Goal: Task Accomplishment & Management: Use online tool/utility

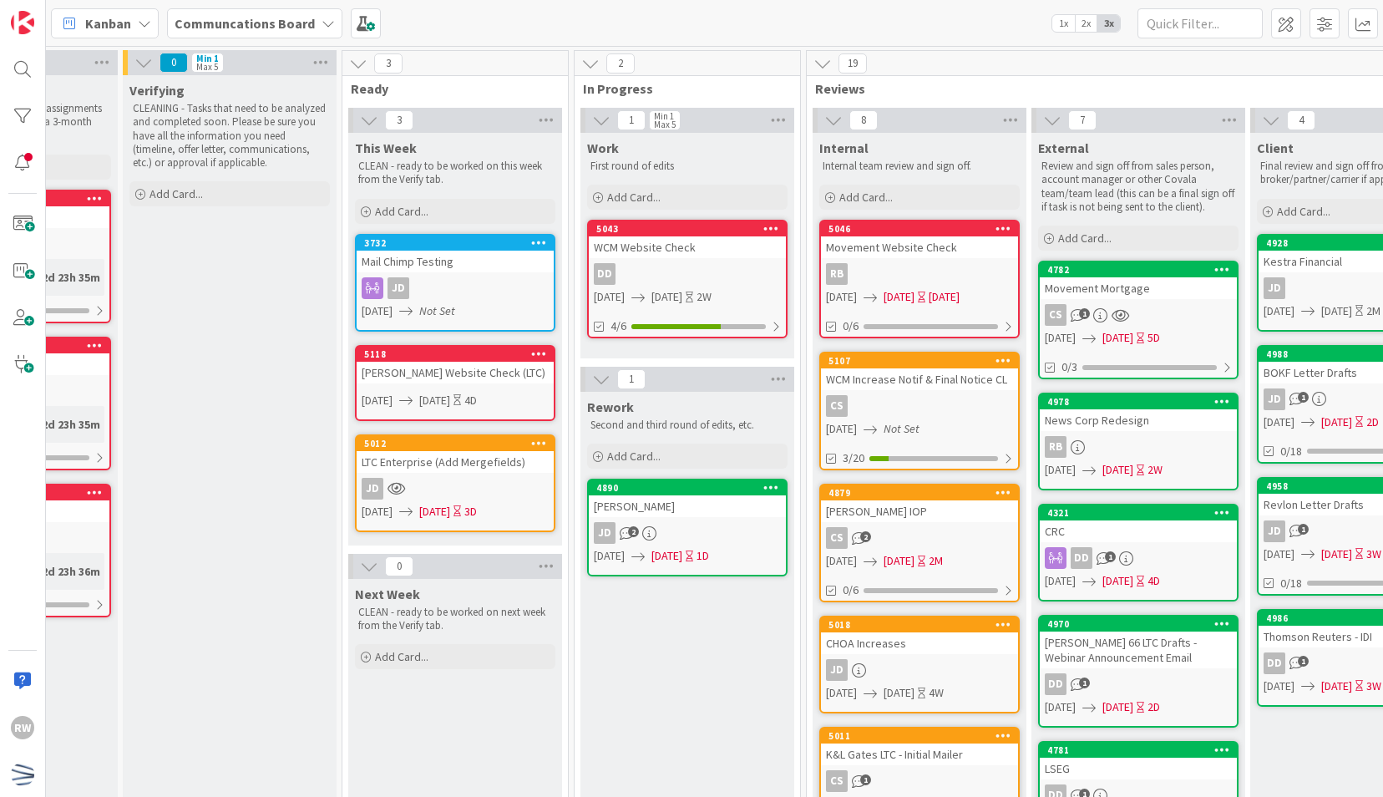
scroll to position [0, 165]
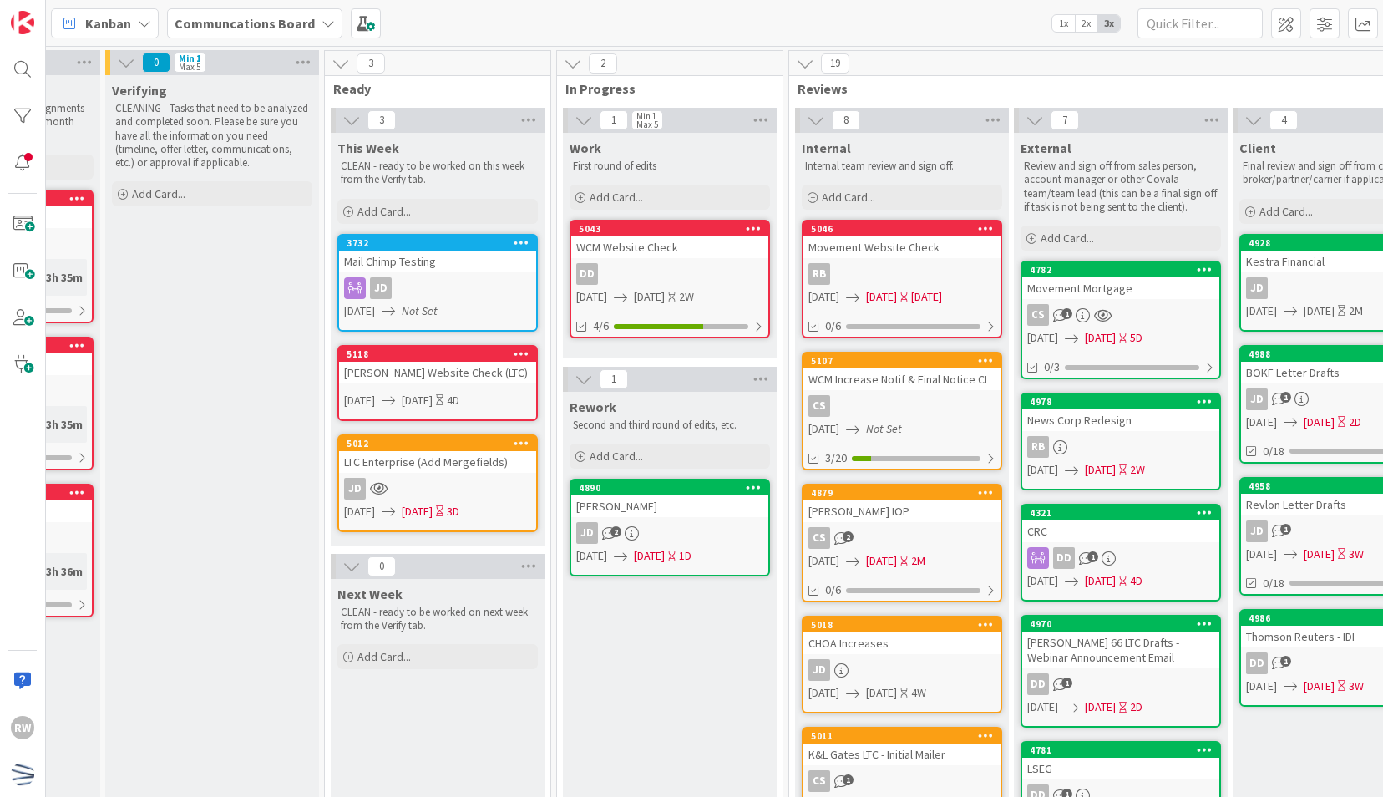
click at [234, 243] on div "Verifying CLEANING - Tasks that need to be analyzed and completed soon. Please …" at bounding box center [212, 740] width 214 height 1330
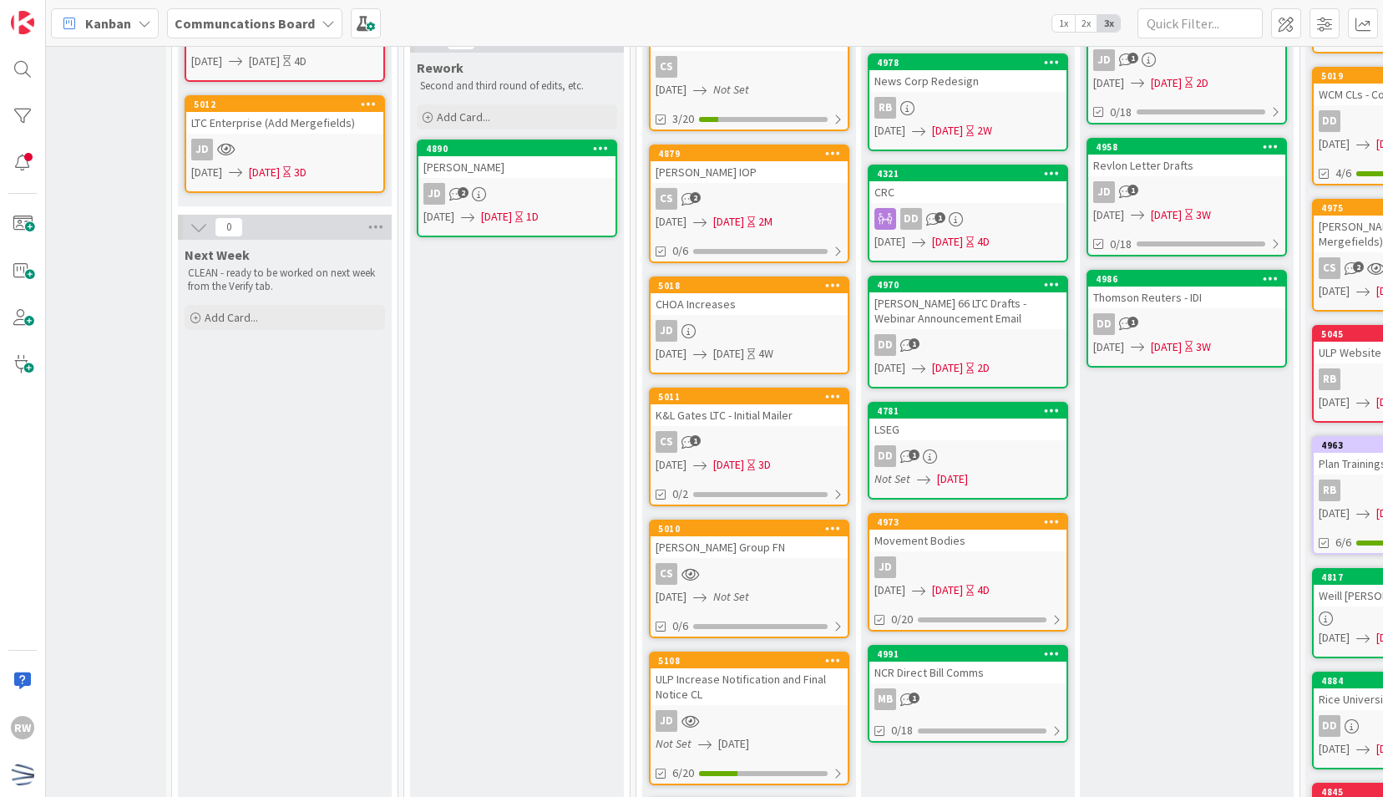
scroll to position [346, 318]
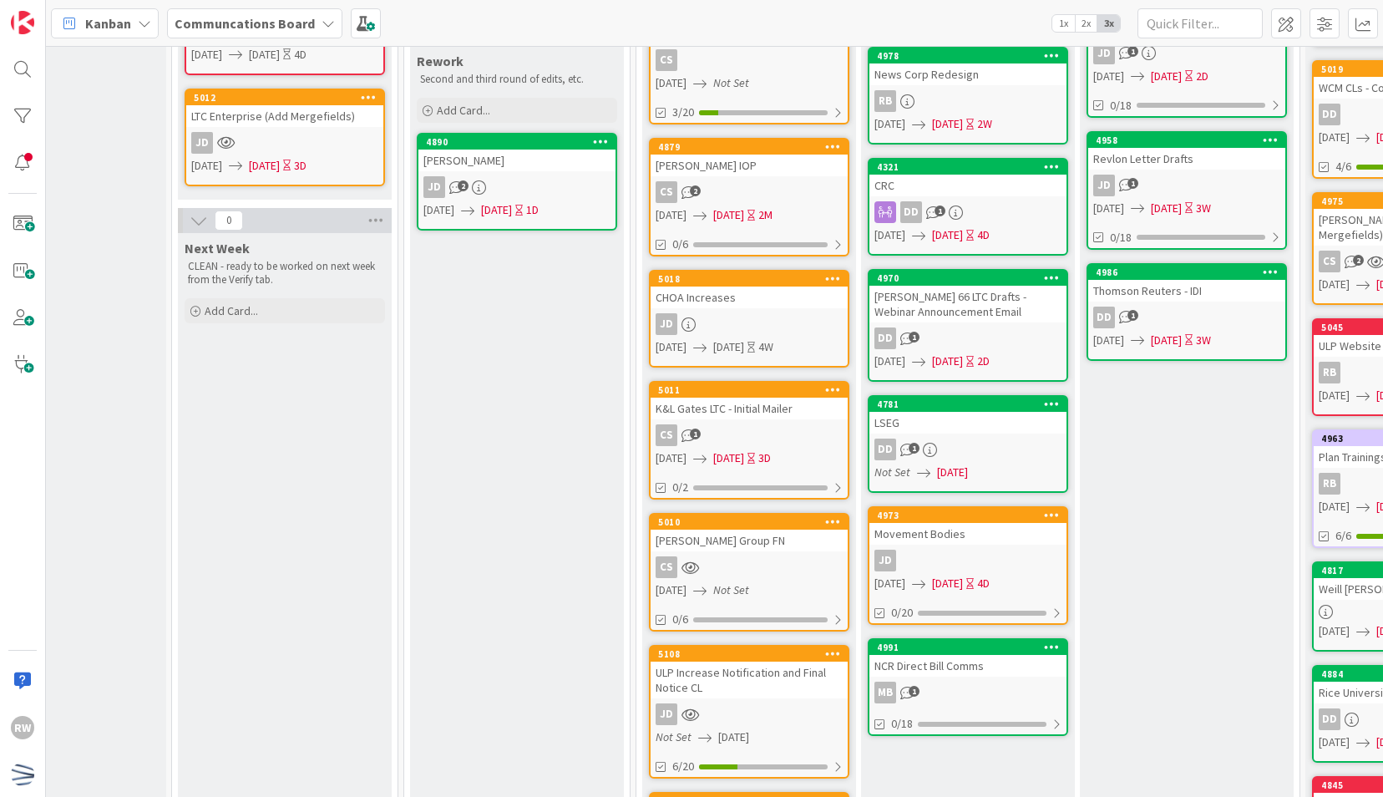
click at [705, 542] on div "[PERSON_NAME] Group FN" at bounding box center [749, 540] width 197 height 22
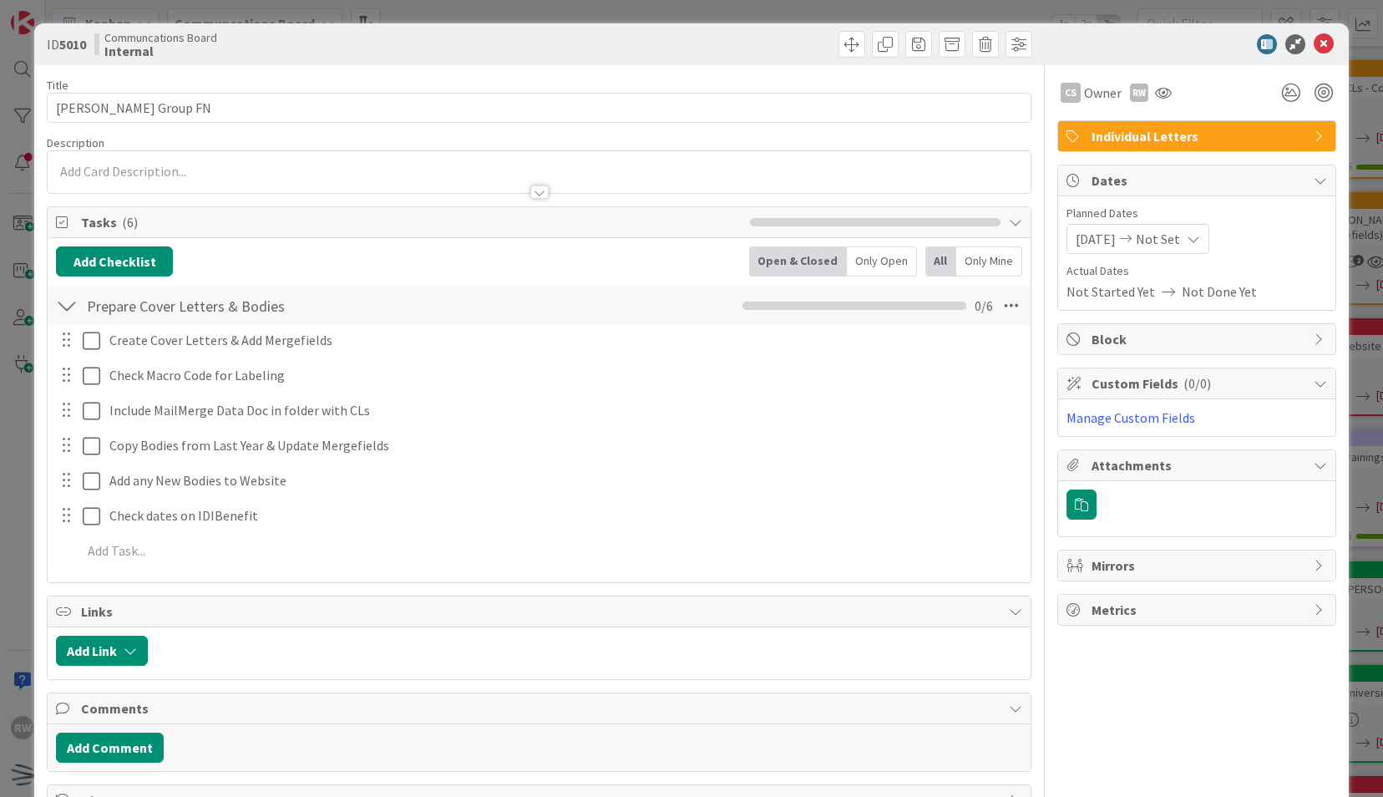
click at [1106, 242] on span "[DATE]" at bounding box center [1096, 239] width 40 height 20
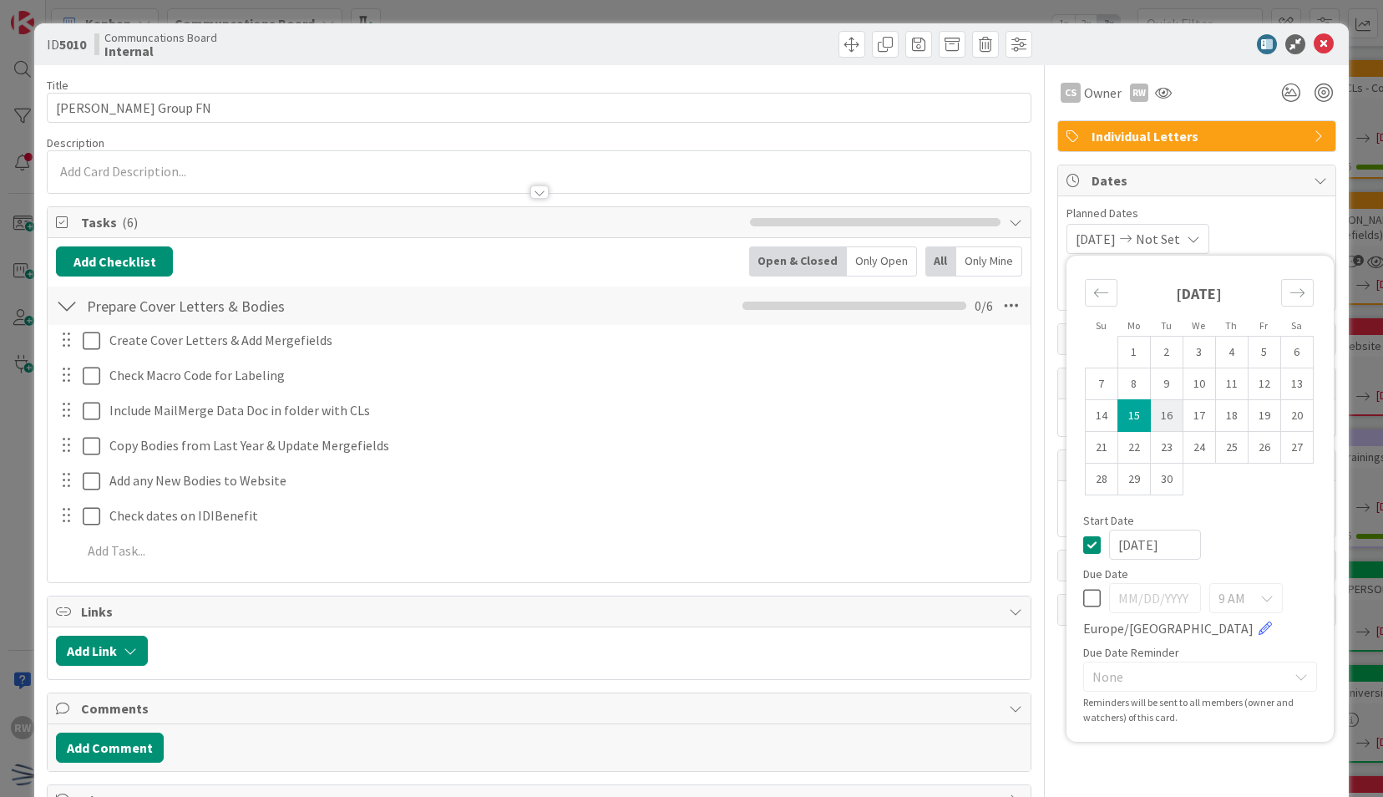
click at [1150, 406] on td "16" at bounding box center [1166, 416] width 33 height 32
type input "[DATE]"
click at [1189, 60] on div "ID 5010 Communcations Board Internal" at bounding box center [691, 44] width 1314 height 42
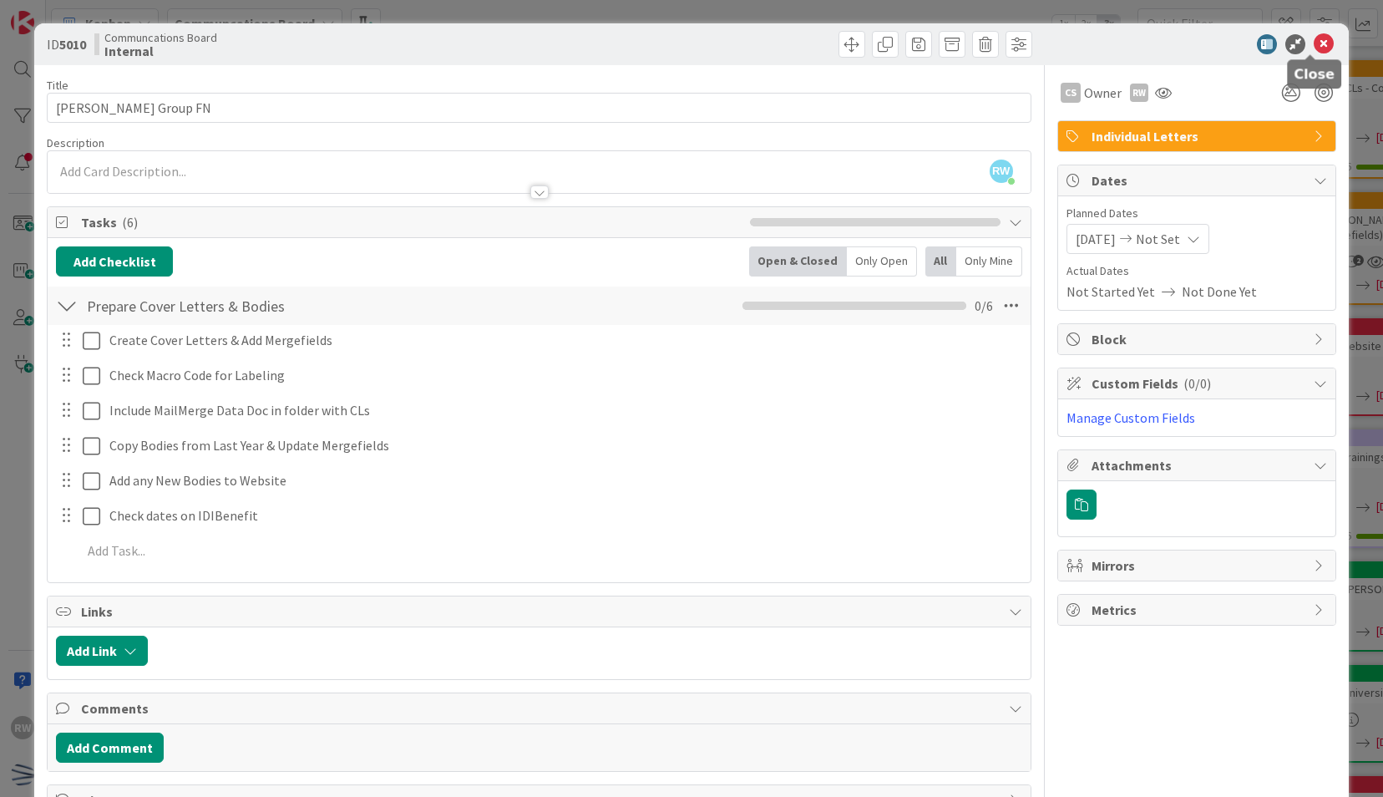
click at [1314, 40] on icon at bounding box center [1324, 44] width 20 height 20
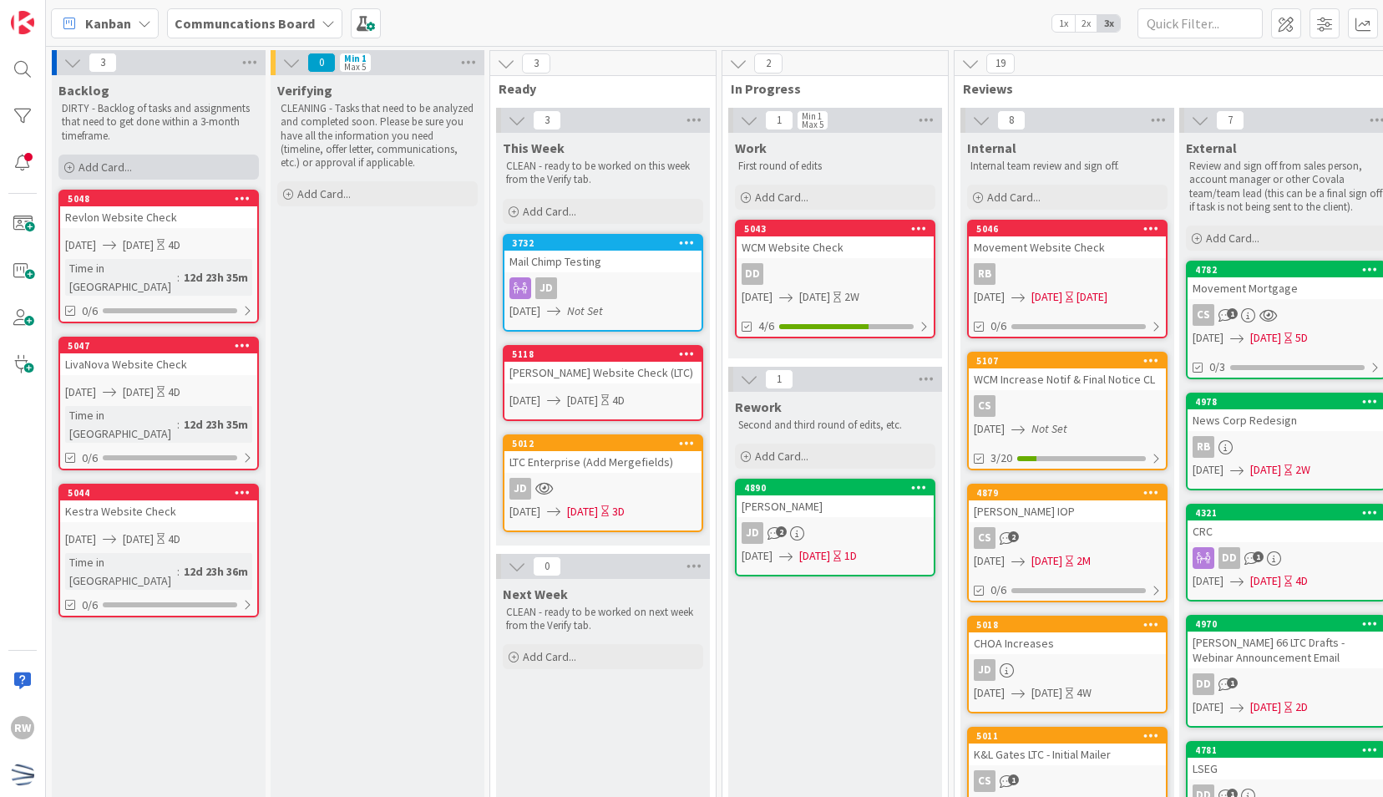
click at [195, 163] on div "Add Card..." at bounding box center [158, 167] width 200 height 25
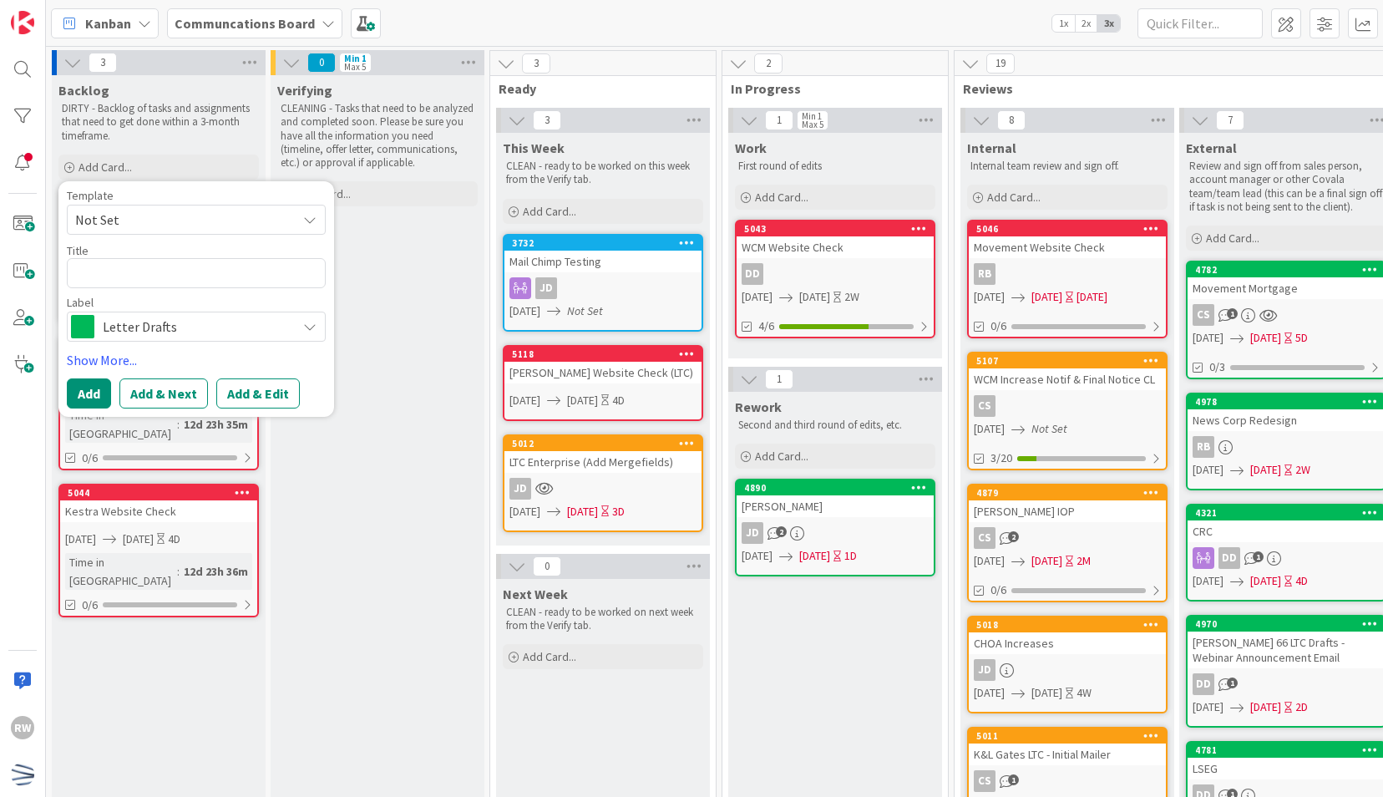
click at [203, 209] on span "Not Set" at bounding box center [179, 220] width 209 height 22
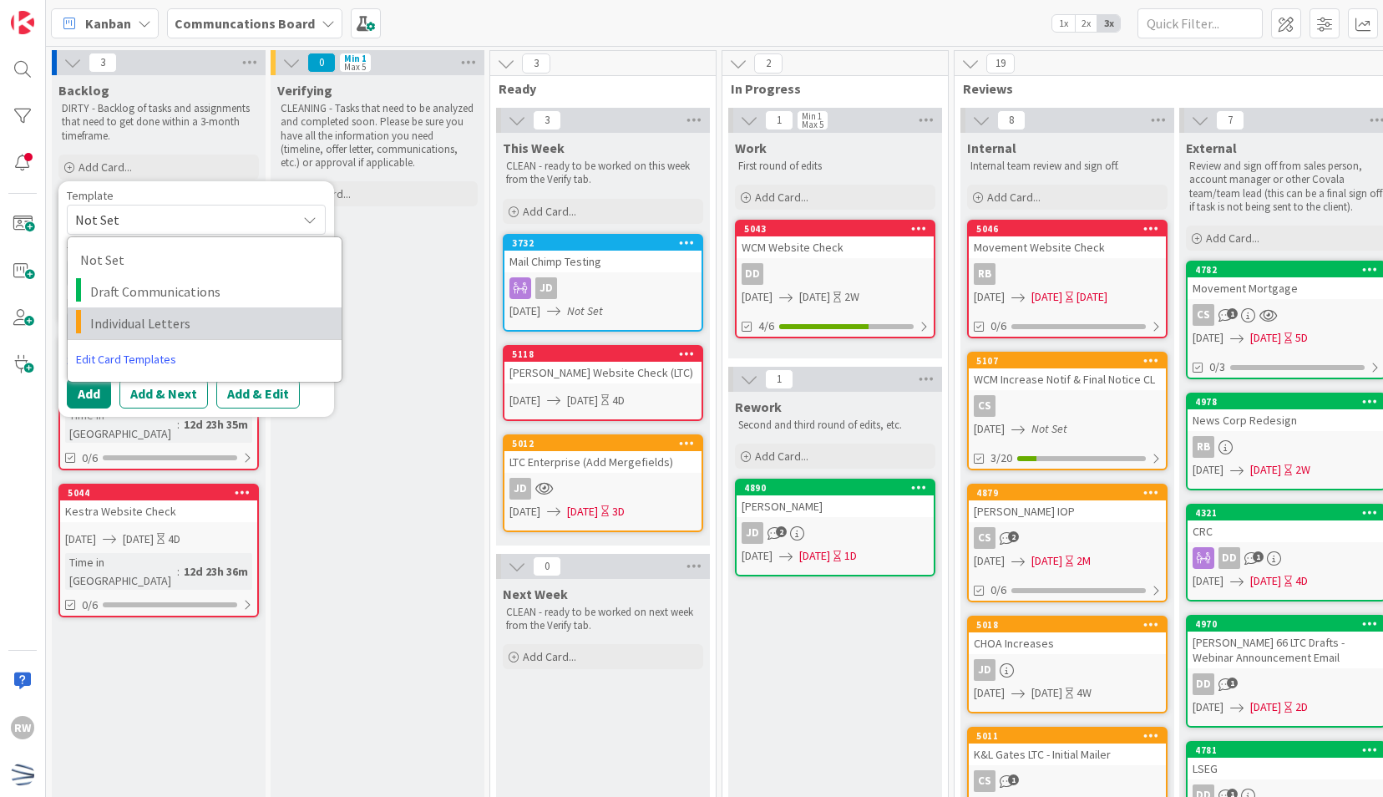
click at [187, 319] on span "Individual Letters" at bounding box center [209, 323] width 239 height 22
type textarea "x"
type textarea "Individual Letters"
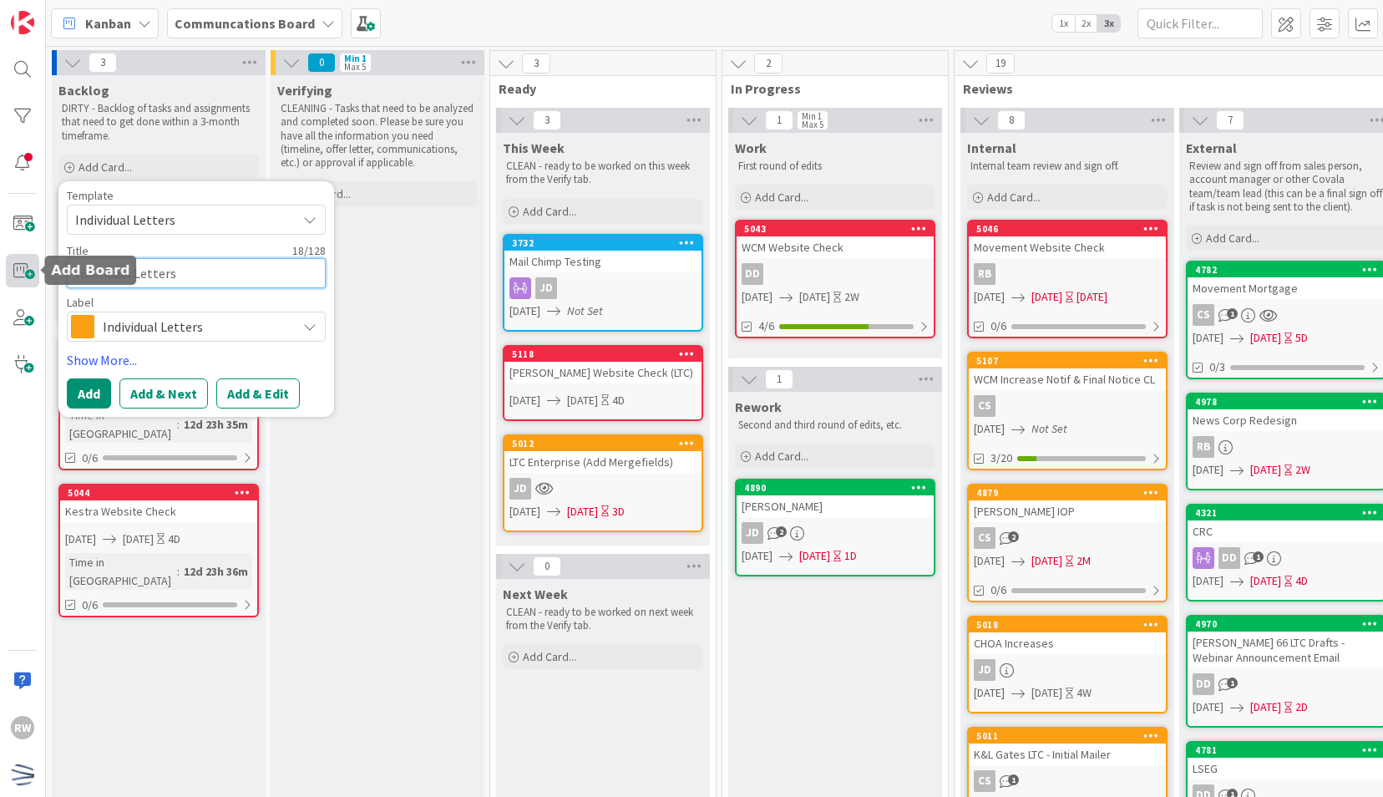
drag, startPoint x: 189, startPoint y: 281, endPoint x: 35, endPoint y: 271, distance: 154.0
click at [35, 271] on div "RW Kanban Communcations Board 1x 2x 3x 3 Backlog DIRTY - Backlog of tasks and a…" at bounding box center [691, 398] width 1383 height 797
type textarea "x"
type textarea "H"
type textarea "x"
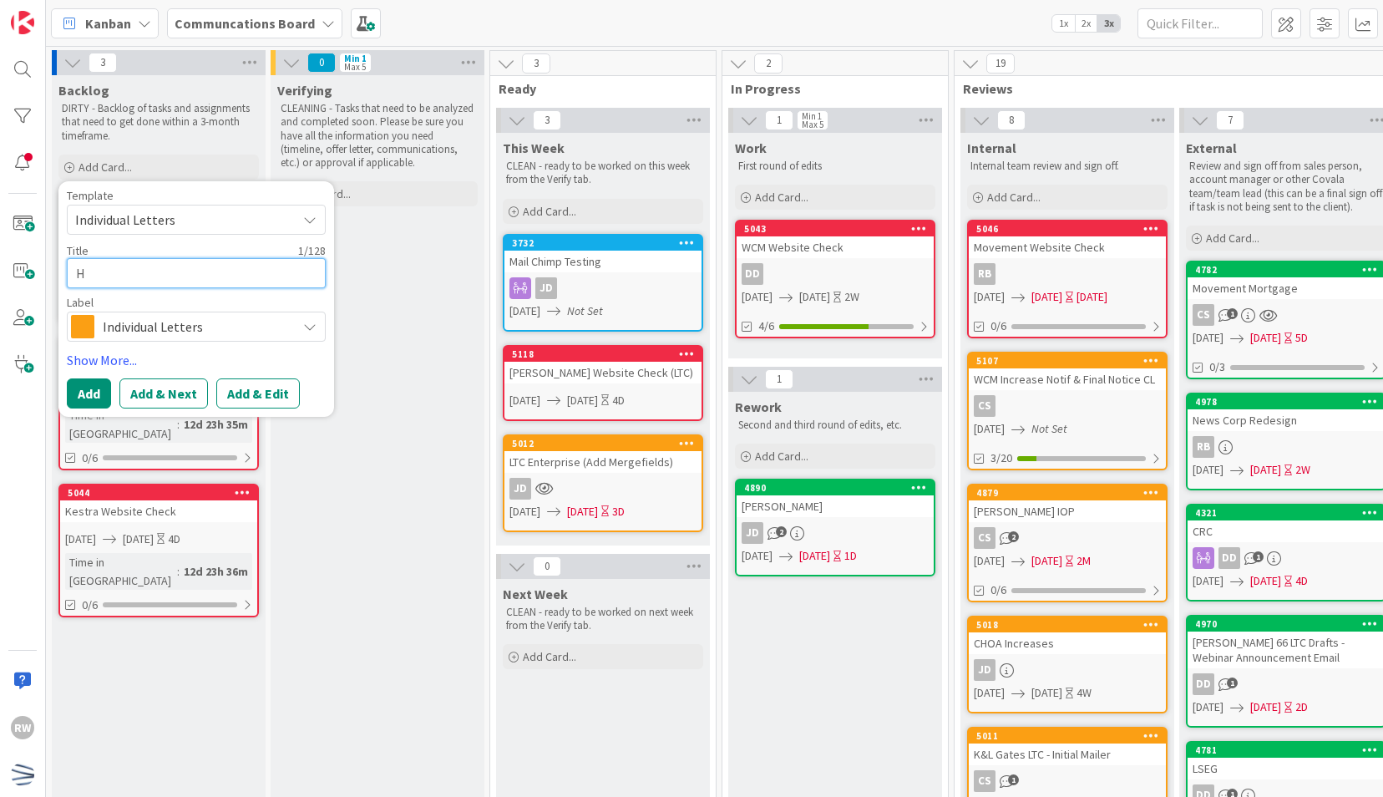
type textarea "HS"
type textarea "x"
type textarea "HSA"
type textarea "x"
type textarea "HSA/"
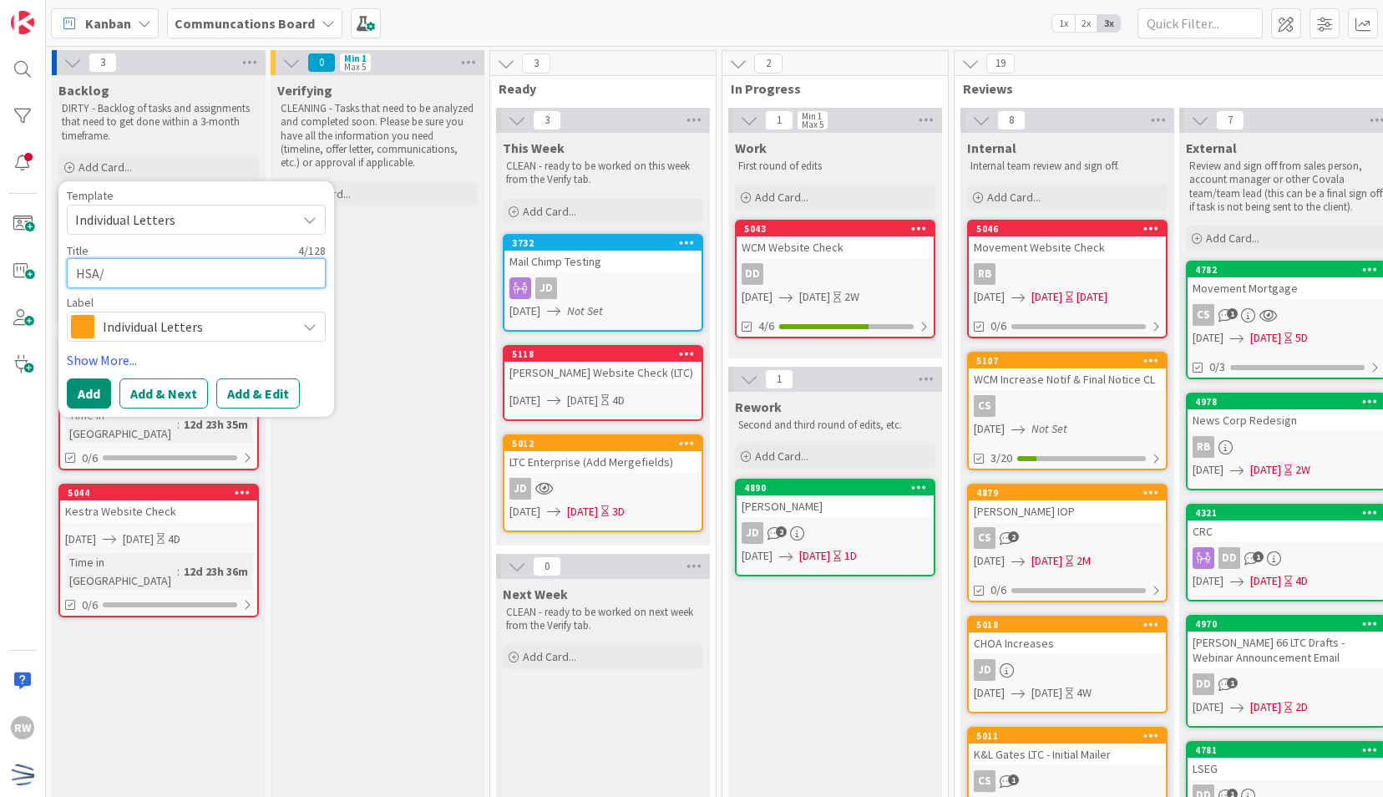
type textarea "x"
type textarea "HSA/A"
type textarea "x"
type textarea "HSA/AH"
type textarea "x"
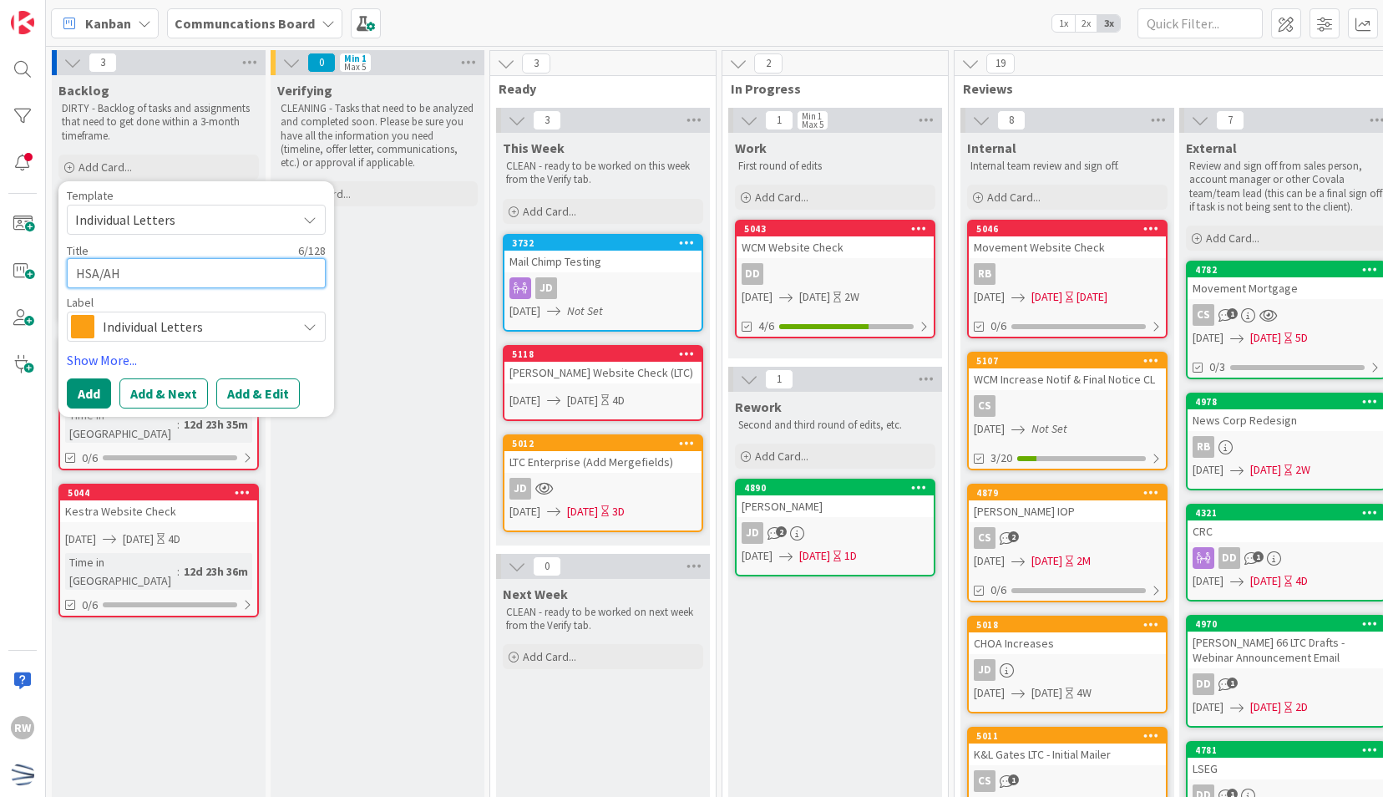
type textarea "HSA/AHS"
type textarea "x"
type textarea "HSA/AHS"
type textarea "x"
type textarea "HSA/AHS L"
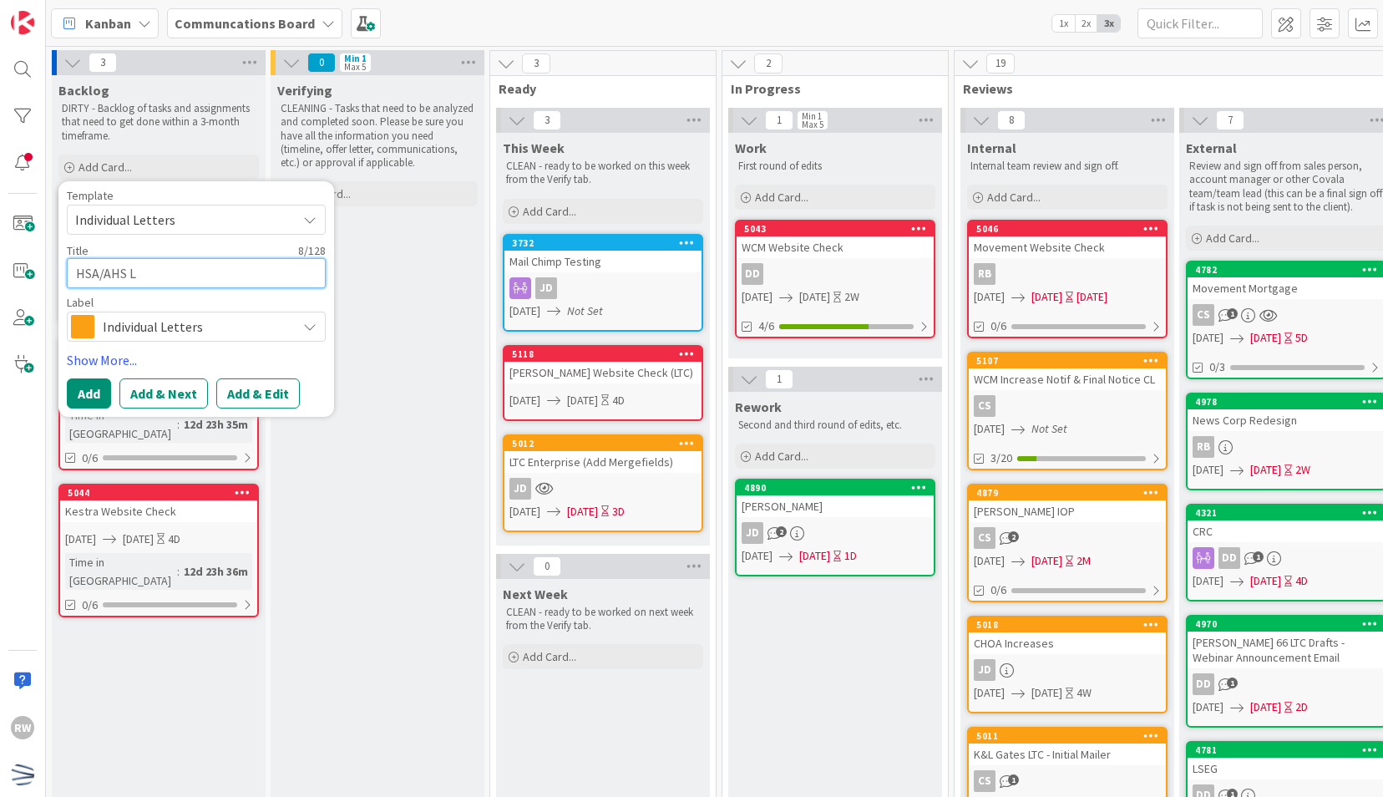
type textarea "x"
type textarea "HSA/AHS LT"
type textarea "x"
type textarea "HSA/AHS LTC"
type textarea "x"
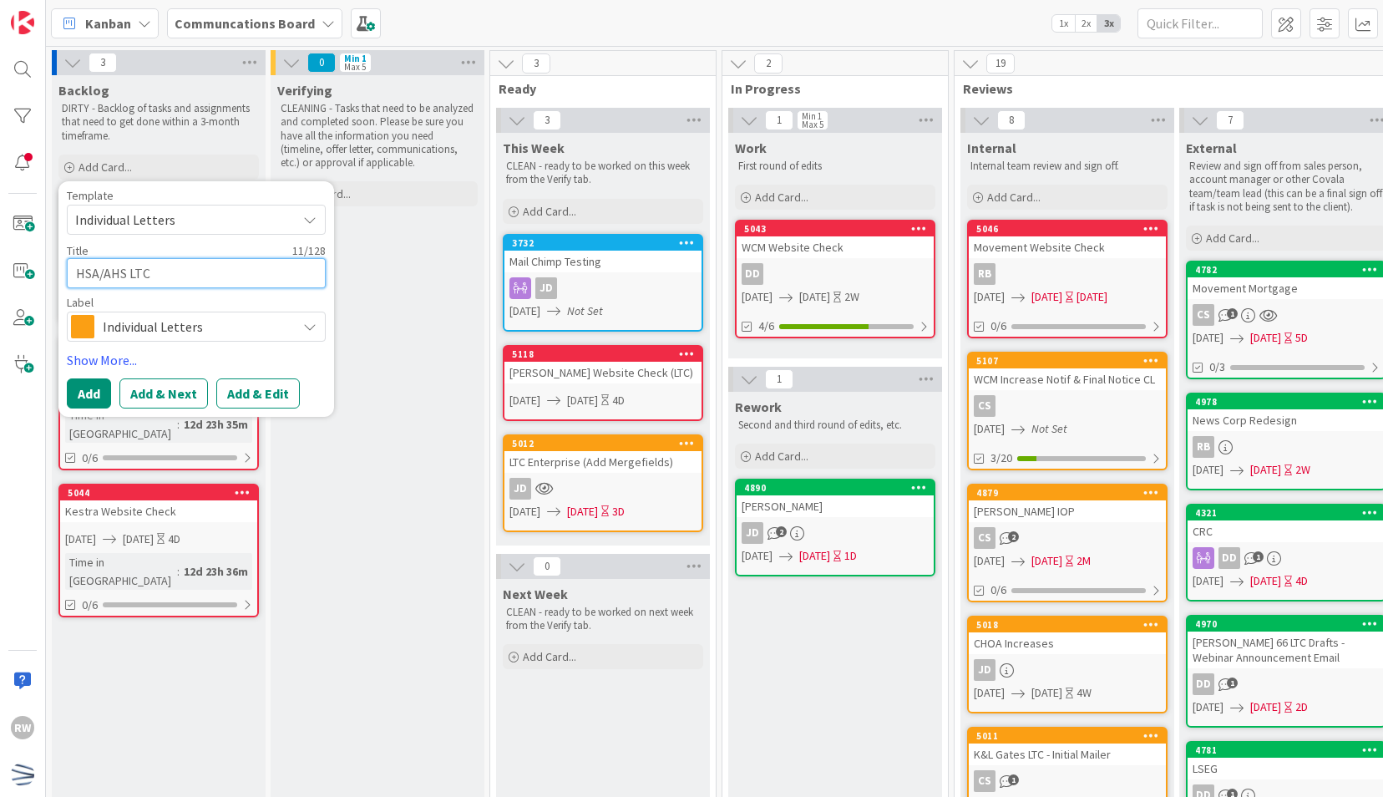
type textarea "HSA/AHS LTC"
type textarea "x"
type textarea "HSA/AHS LTC -"
type textarea "x"
type textarea "HSA/AHS LTC -"
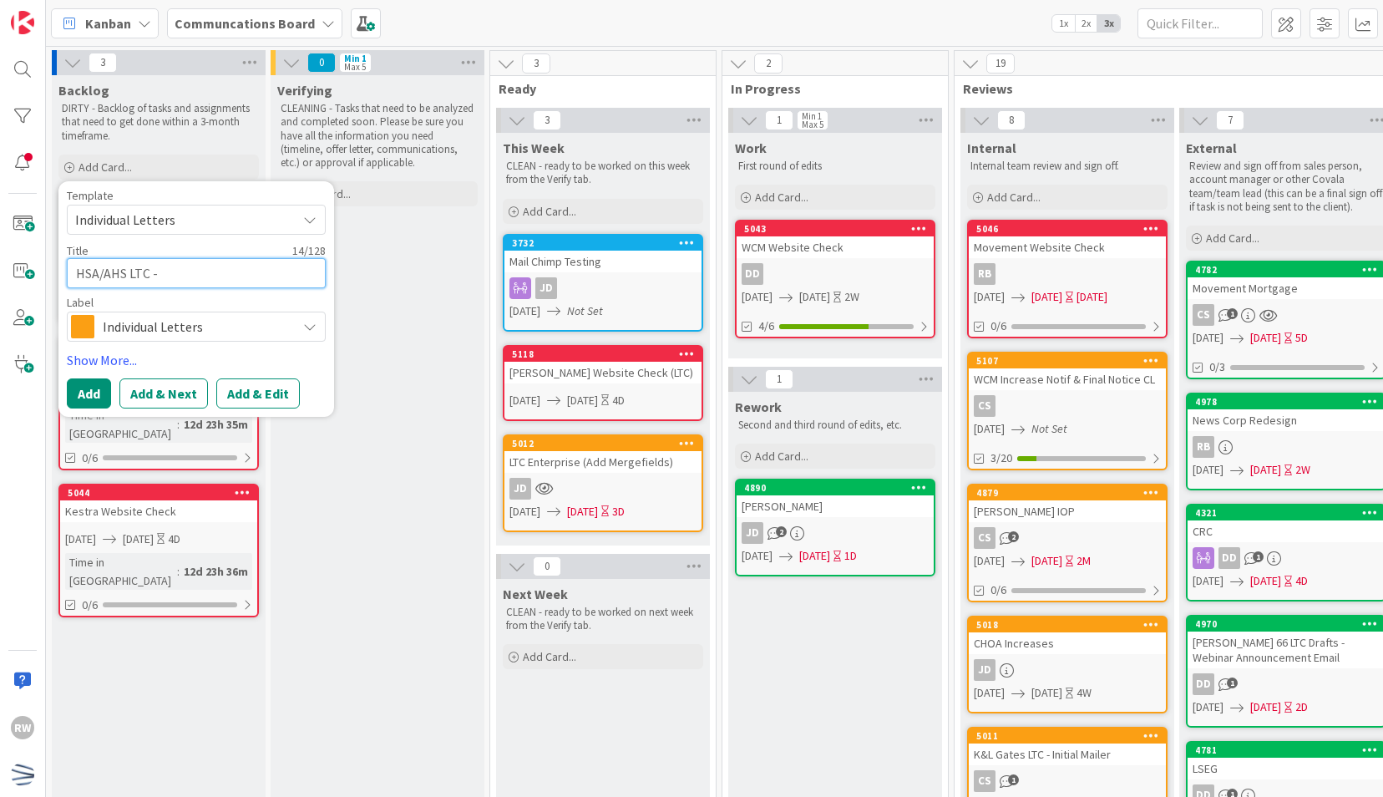
type textarea "x"
type textarea "HSA/AHS LTC - I"
type textarea "x"
type textarea "HSA/AHS LTC - In"
type textarea "x"
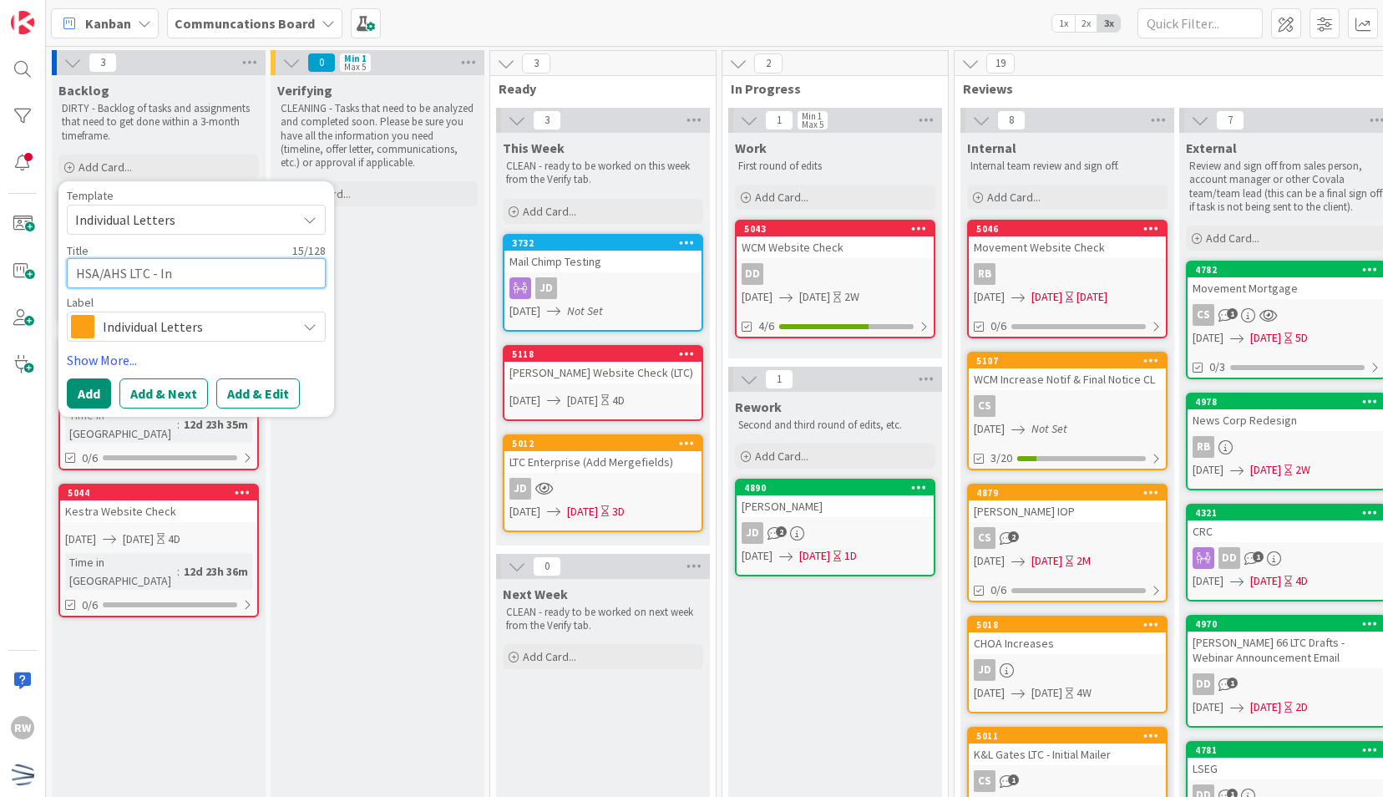
type textarea "HSA/AHS LTC - Ini"
type textarea "x"
type textarea "HSA/AHS LTC - Init"
type textarea "x"
type textarea "HSA/AHS LTC - Initi"
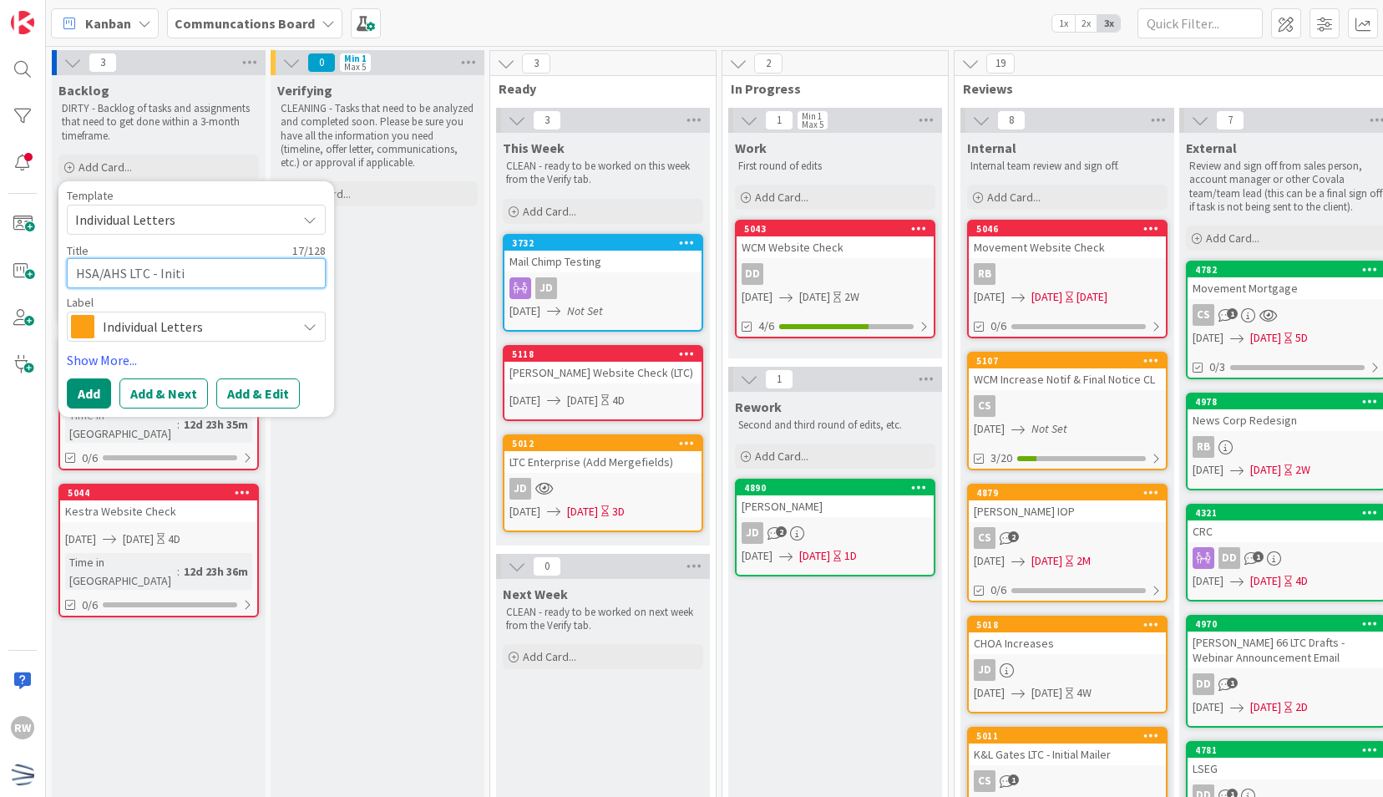
type textarea "x"
type textarea "HSA/AHS LTC - Initia"
type textarea "x"
type textarea "HSA/AHS LTC - Initial"
type textarea "x"
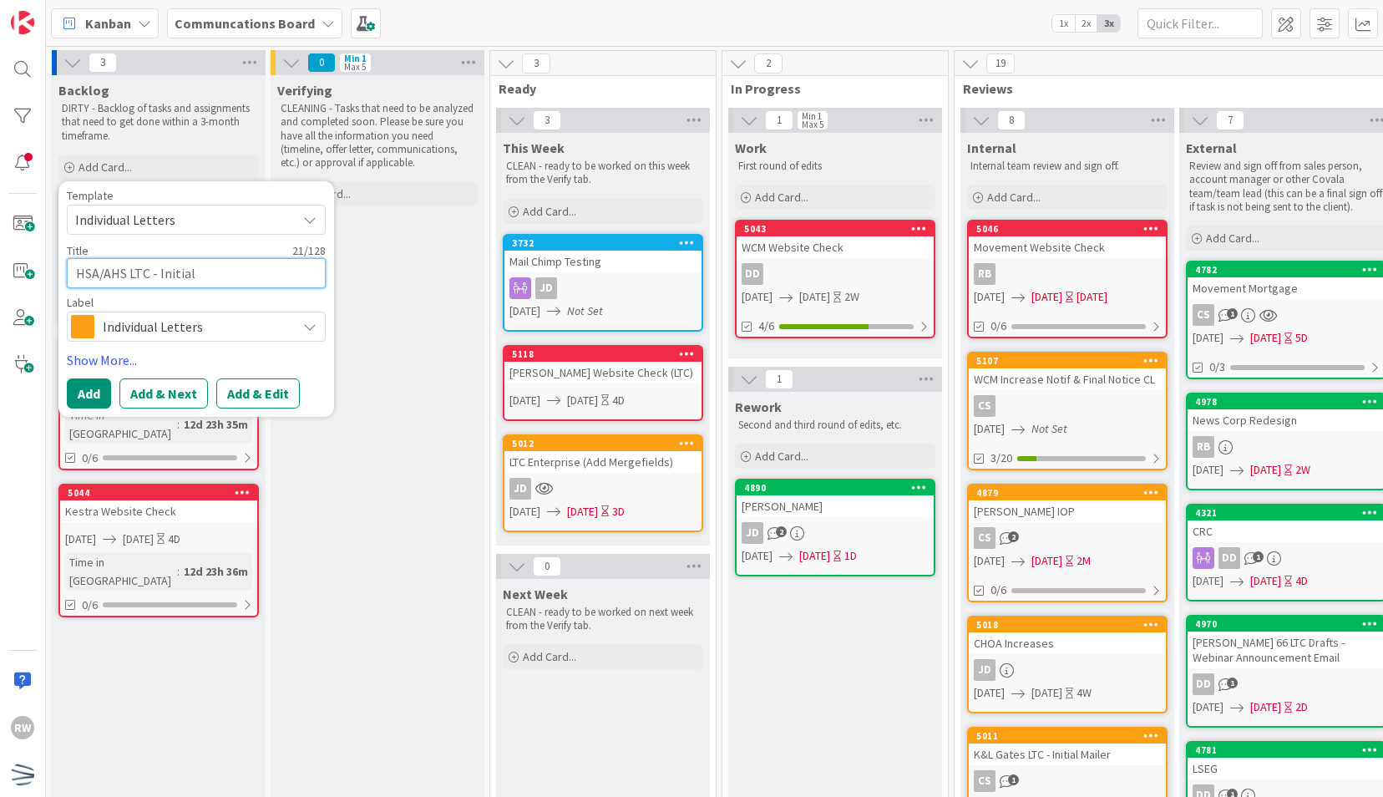
type textarea "HSA/AHS LTC - Initial"
type textarea "x"
type textarea "HSA/AHS LTC - Initial M"
type textarea "x"
type textarea "HSA/AHS LTC - Initial Ma"
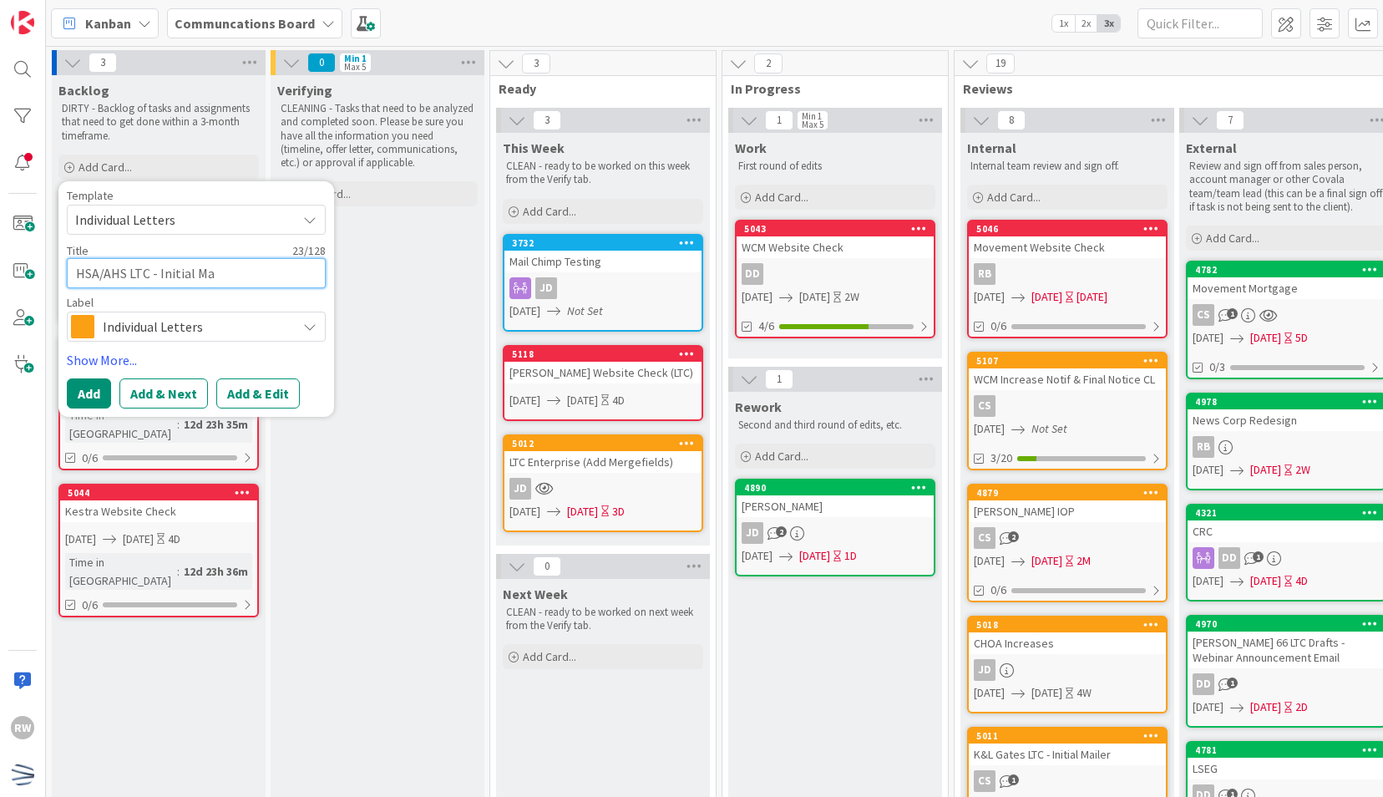
type textarea "x"
type textarea "HSA/AHS LTC - Initial Mai"
type textarea "x"
type textarea "HSA/AHS LTC - Initial Maile"
type textarea "x"
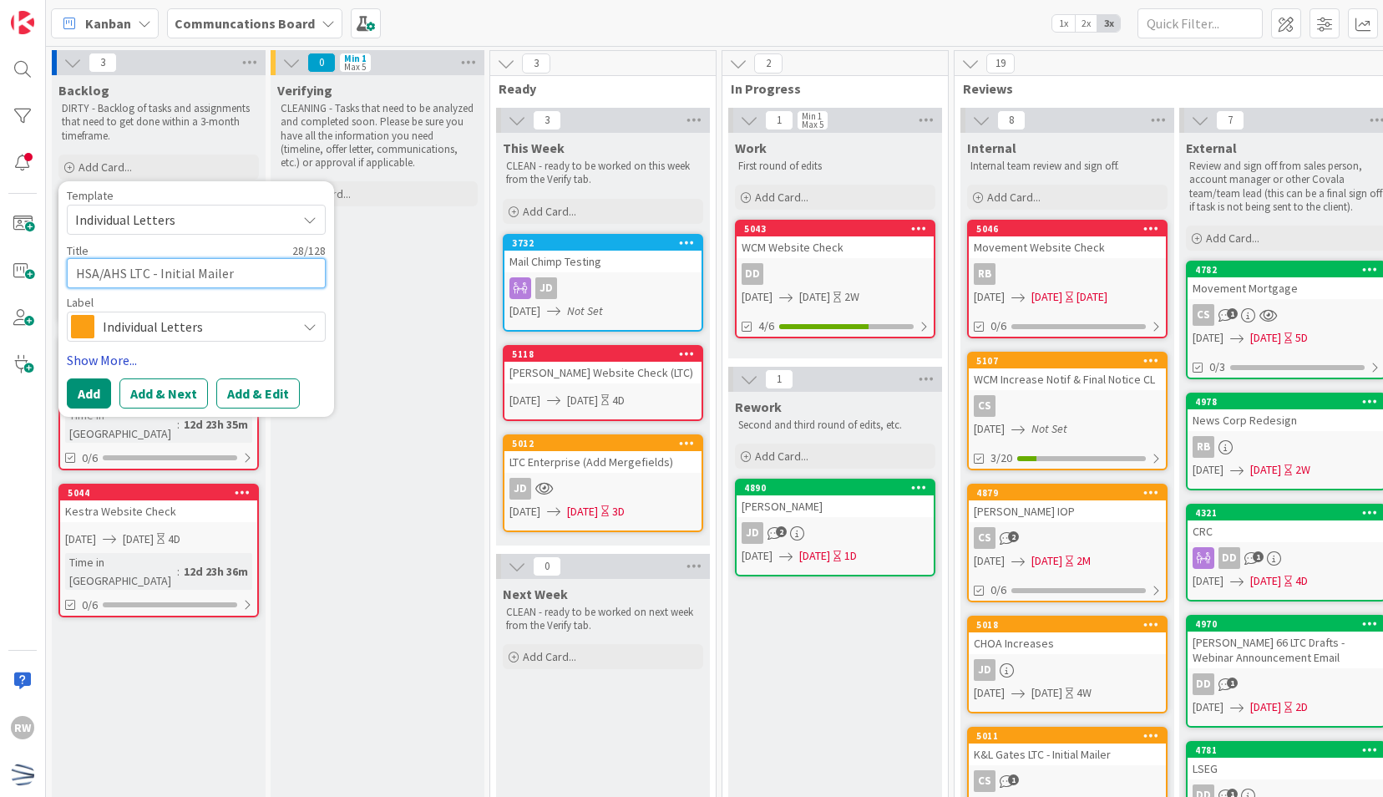
type textarea "HSA/AHS LTC - Initial Mailer"
click at [119, 357] on link "Show More..." at bounding box center [196, 360] width 259 height 20
type textarea "x"
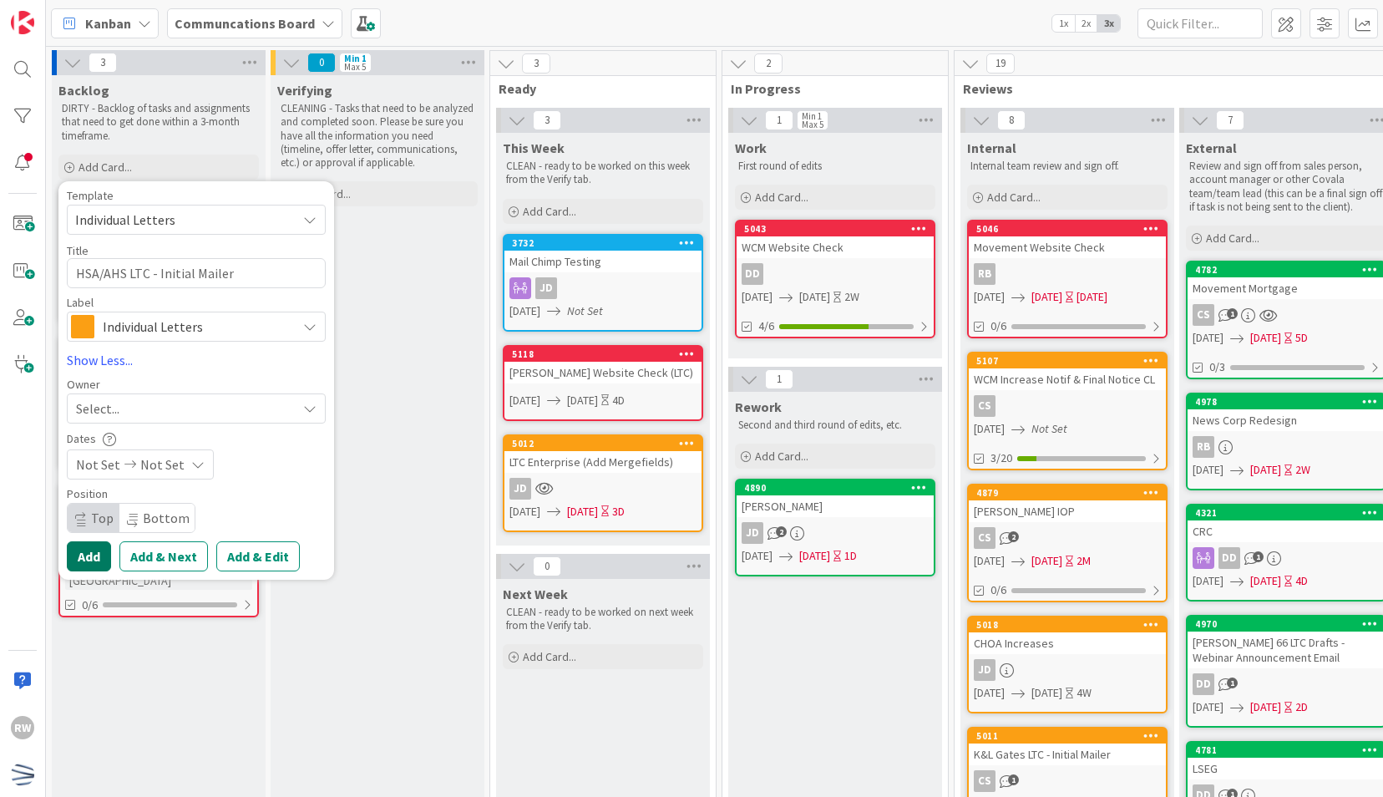
click at [92, 550] on button "Add" at bounding box center [89, 556] width 44 height 30
